Goal: Navigation & Orientation: Find specific page/section

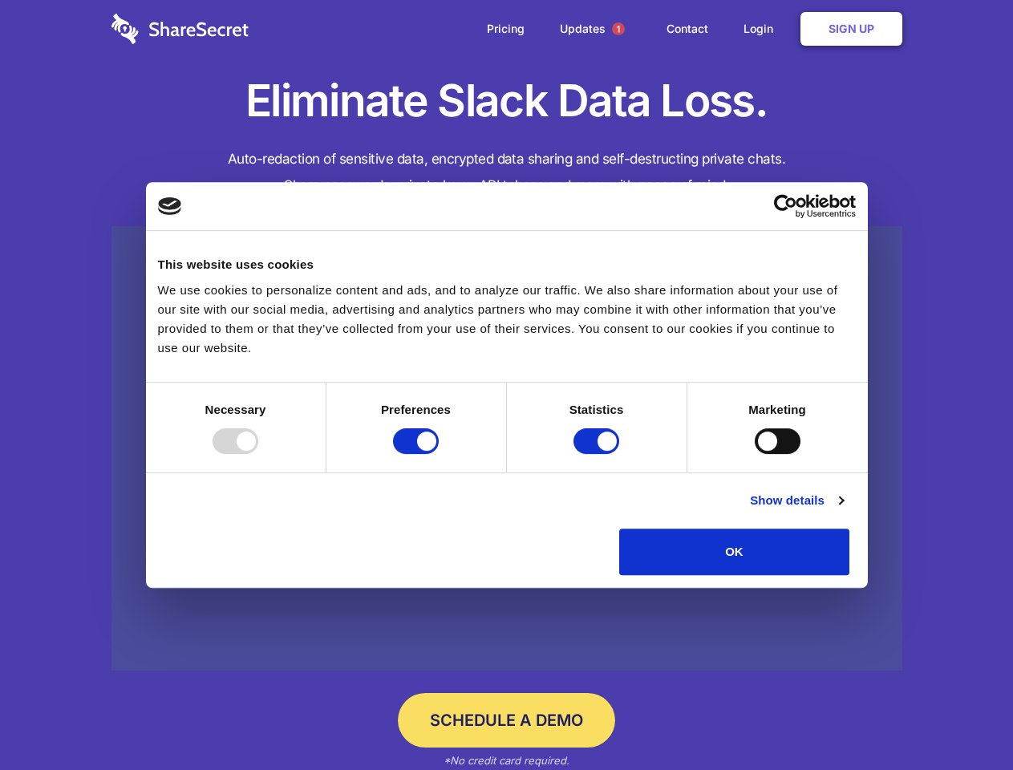
click at [258, 454] on div at bounding box center [236, 441] width 46 height 26
click at [439, 454] on input "Preferences" at bounding box center [416, 441] width 46 height 26
checkbox input "false"
click at [599, 454] on input "Statistics" at bounding box center [597, 441] width 46 height 26
checkbox input "false"
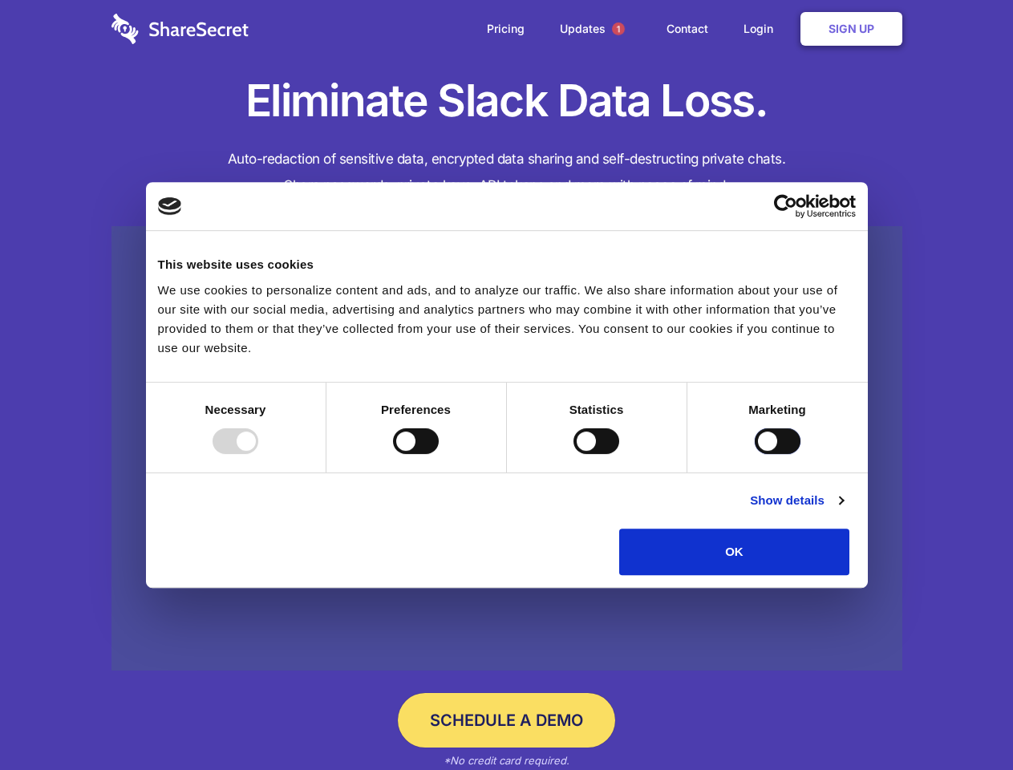
click at [755, 454] on input "Marketing" at bounding box center [778, 441] width 46 height 26
checkbox input "true"
click at [843, 510] on link "Show details" at bounding box center [796, 500] width 93 height 19
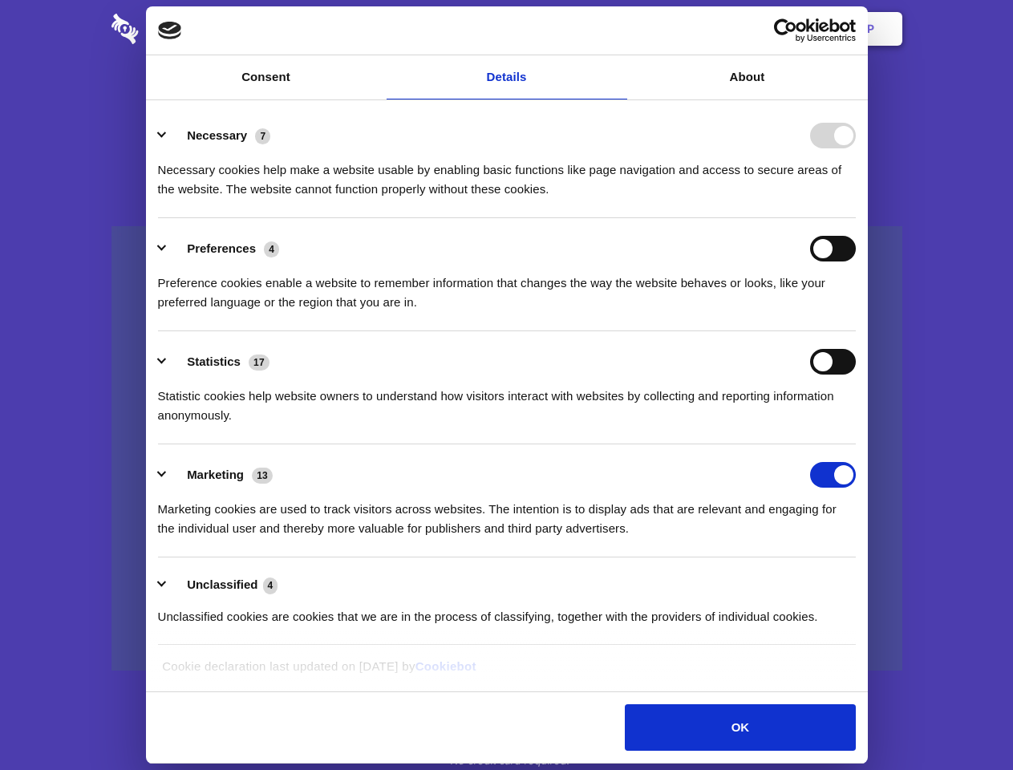
click at [863, 581] on ul "Necessary 7 Necessary cookies help make a website usable by enabling basic func…" at bounding box center [506, 375] width 713 height 541
click at [618, 29] on span "1" at bounding box center [618, 28] width 13 height 13
